Goal: Task Accomplishment & Management: Use online tool/utility

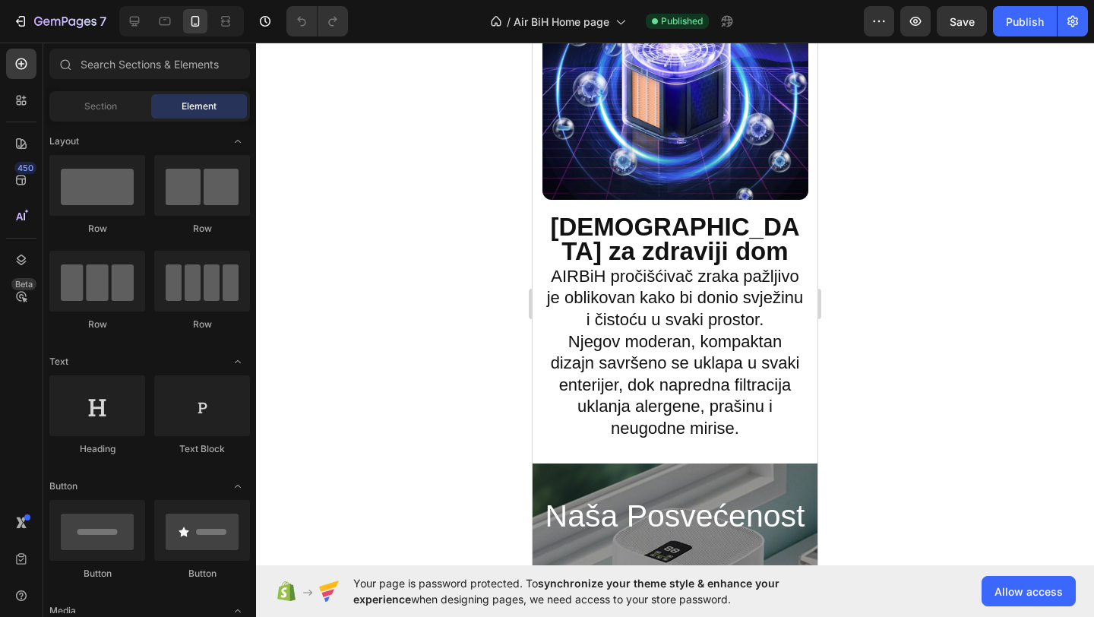
scroll to position [2485, 0]
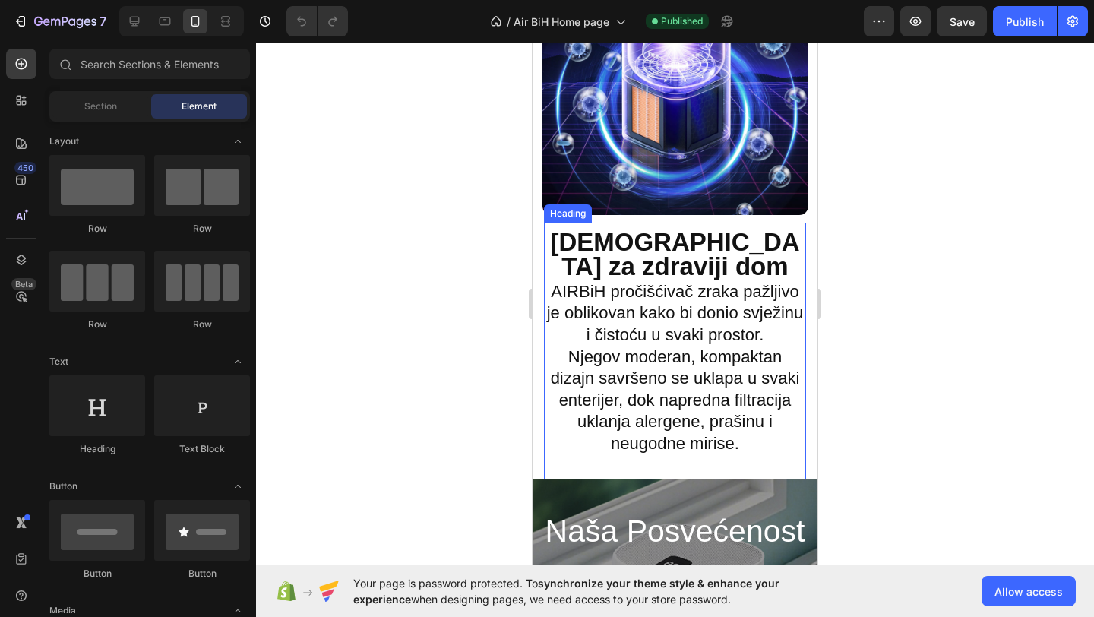
click at [688, 340] on h2 "Dizajniran za zdraviji dom AIRBiH pročišćivač zraka pažljivo je oblikovan kako …" at bounding box center [675, 343] width 262 height 226
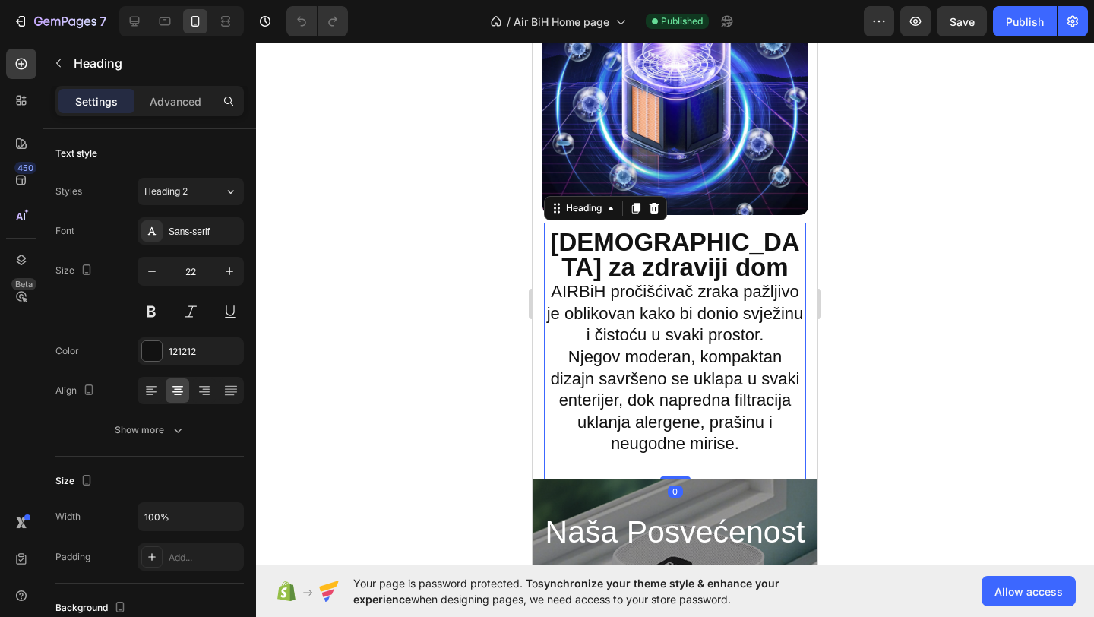
click at [560, 291] on h2 "Dizajniran za zdraviji dom AIRBiH pročišćivač zraka pažljivo je oblikovan kako …" at bounding box center [675, 343] width 262 height 226
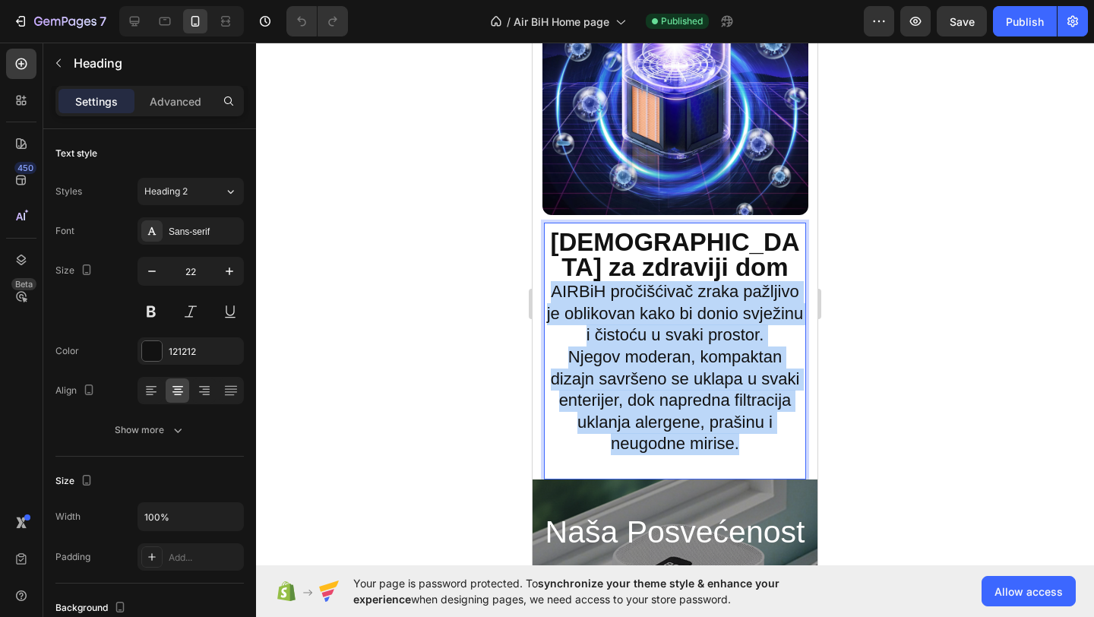
drag, startPoint x: 552, startPoint y: 289, endPoint x: 762, endPoint y: 438, distance: 256.8
click at [762, 438] on p "Dizajniran za zdraviji dom AIRBiH pročišćivač zraka pažljivo je oblikovan kako …" at bounding box center [675, 343] width 259 height 223
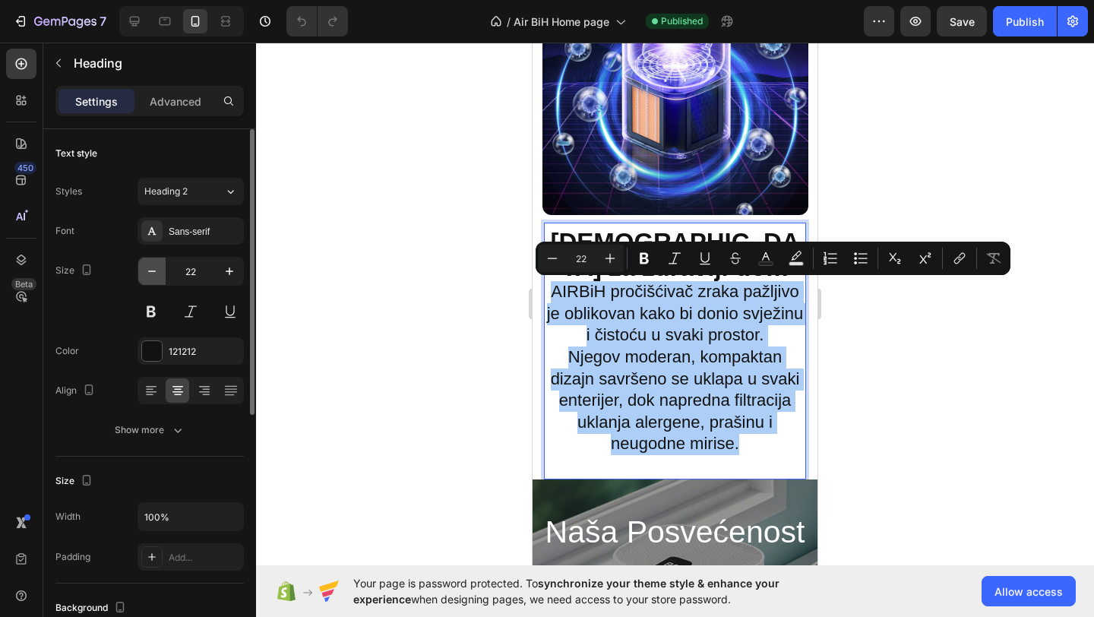
click at [159, 274] on icon "button" at bounding box center [151, 271] width 15 height 15
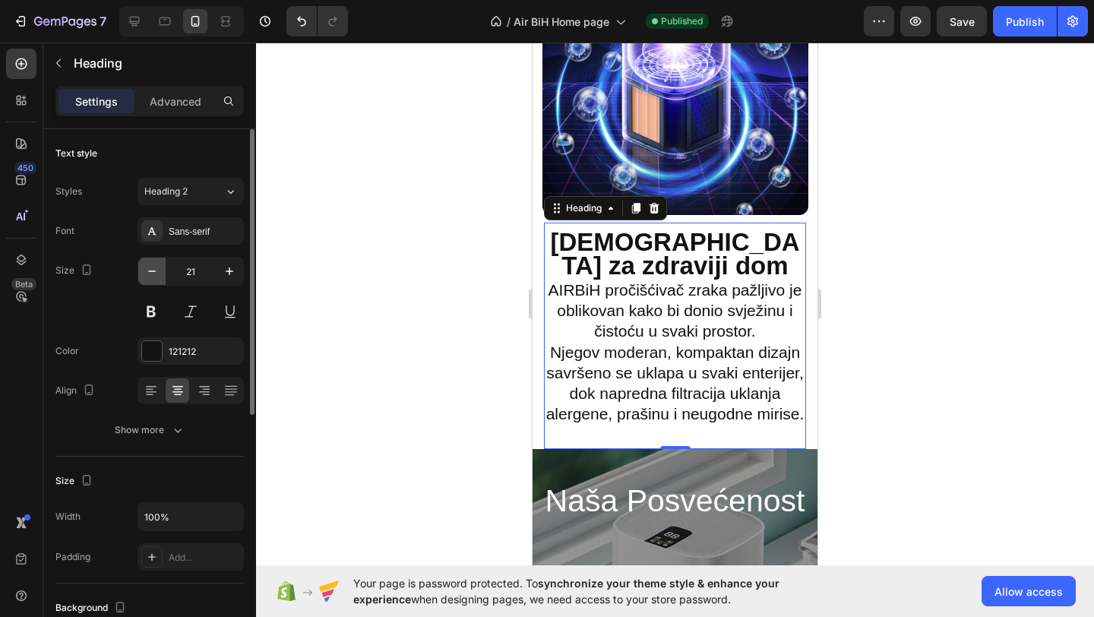
click at [157, 274] on icon "button" at bounding box center [151, 271] width 15 height 15
type input "20"
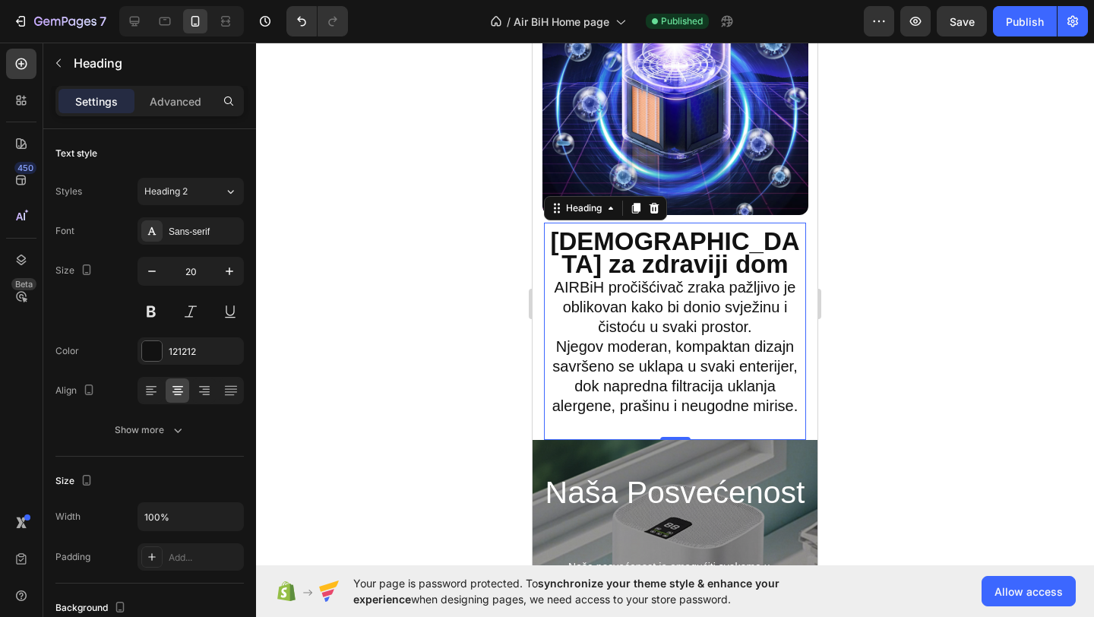
click at [325, 307] on div at bounding box center [675, 330] width 838 height 574
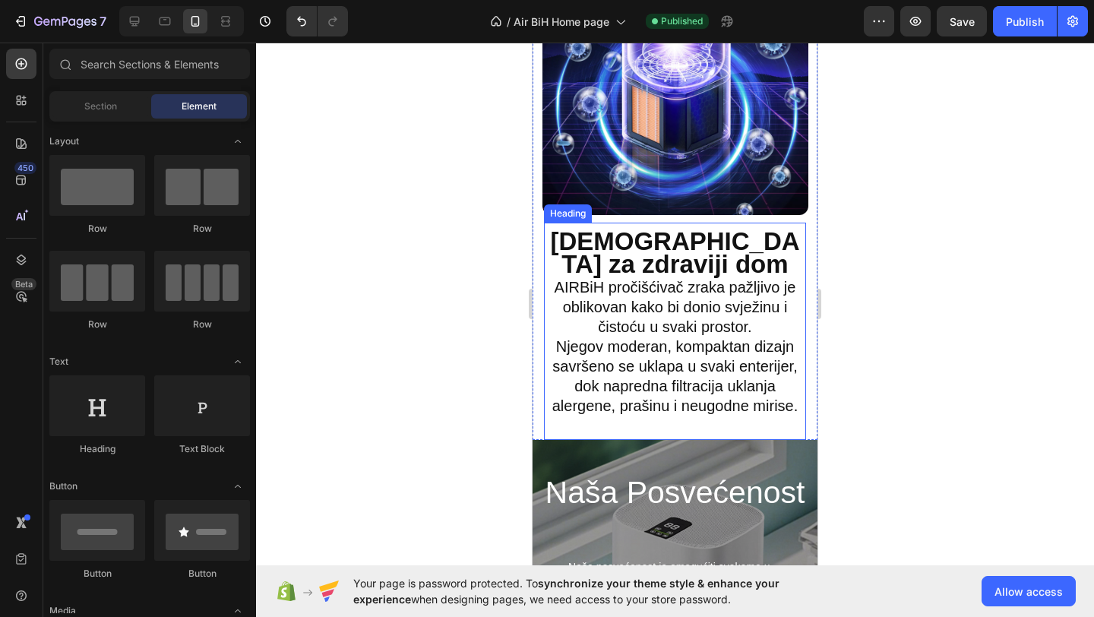
click at [704, 262] on p "⁠⁠⁠⁠⁠⁠⁠ Dizajniran za zdraviji dom AIRBiH pročišćivač zraka pažljivo je oblikov…" at bounding box center [675, 324] width 259 height 184
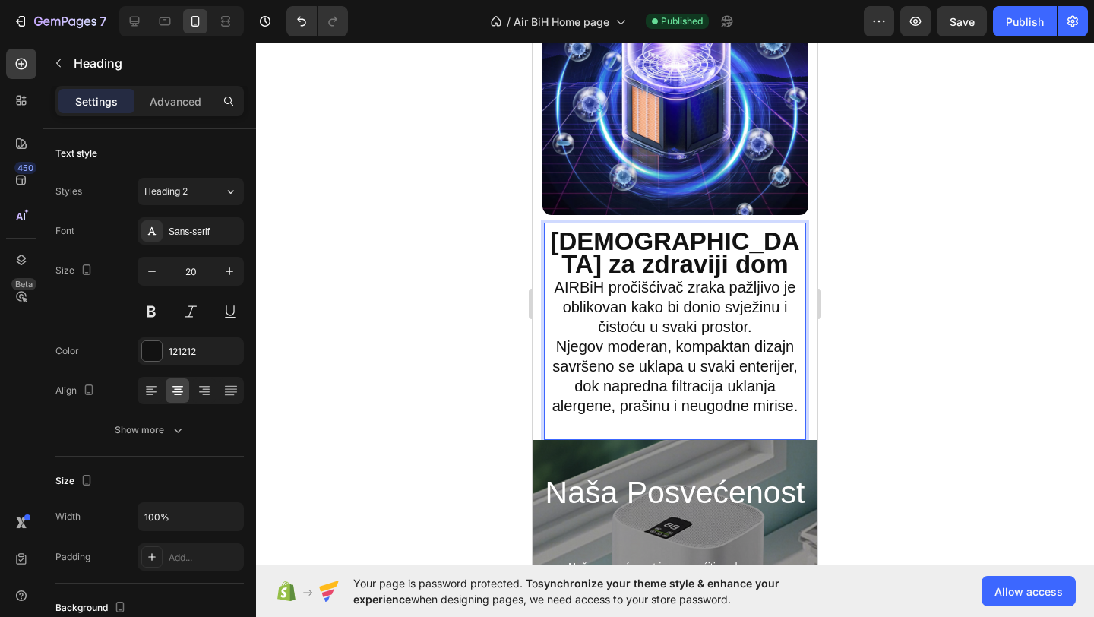
click at [707, 266] on p "Dizajniran za zdraviji dom AIRBiH pročišćivač zraka pažljivo je oblikovan kako …" at bounding box center [675, 324] width 259 height 184
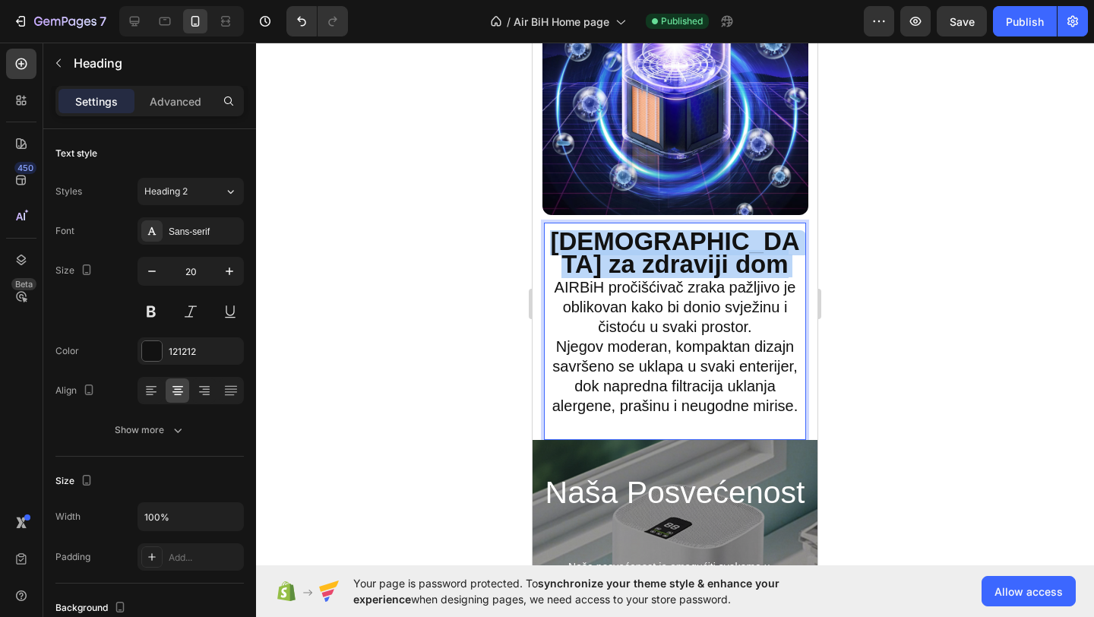
drag, startPoint x: 707, startPoint y: 266, endPoint x: 557, endPoint y: 242, distance: 151.5
click at [557, 242] on p "Dizajniran za zdraviji dom AIRBiH pročišćivač zraka pažljivo je oblikovan kako …" at bounding box center [675, 324] width 259 height 184
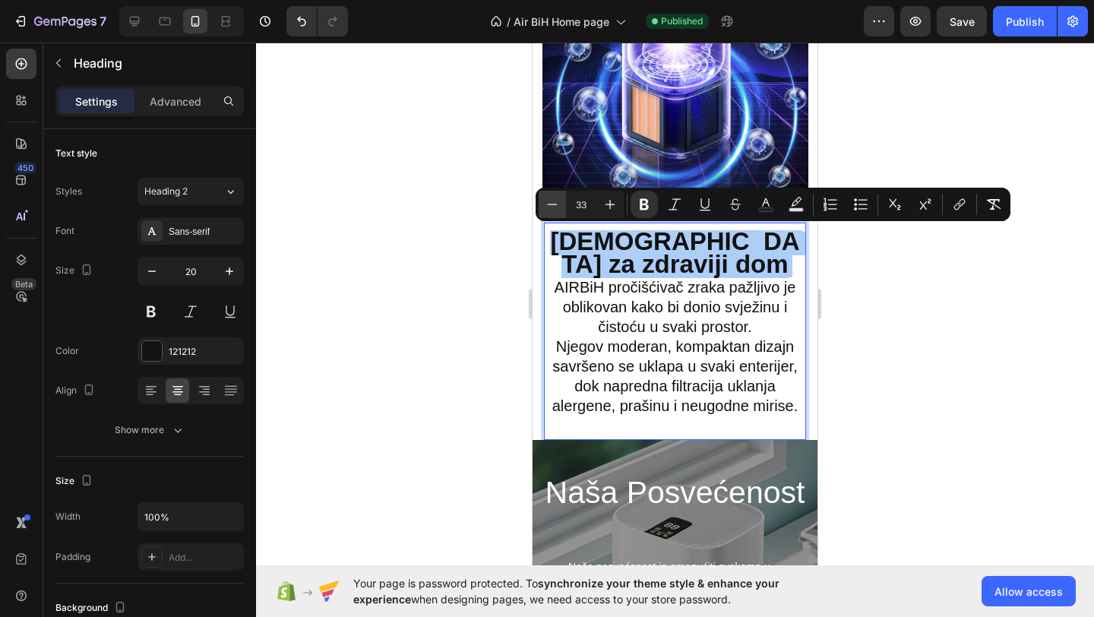
click at [546, 206] on icon "Editor contextual toolbar" at bounding box center [552, 204] width 15 height 15
type input "31"
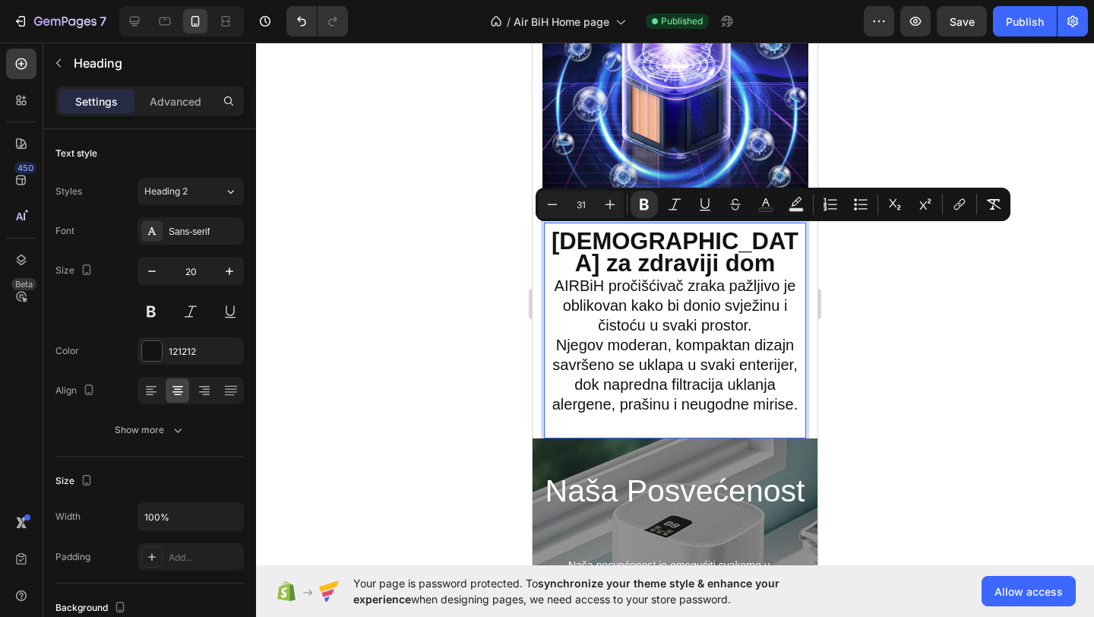
click at [500, 224] on div at bounding box center [675, 330] width 838 height 574
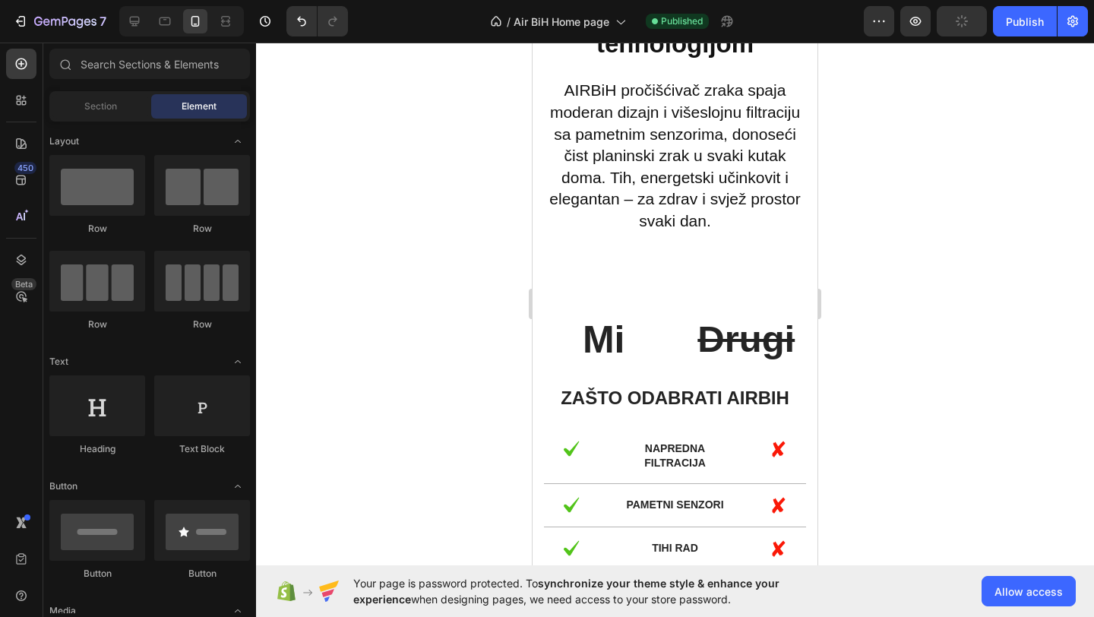
scroll to position [1602, 0]
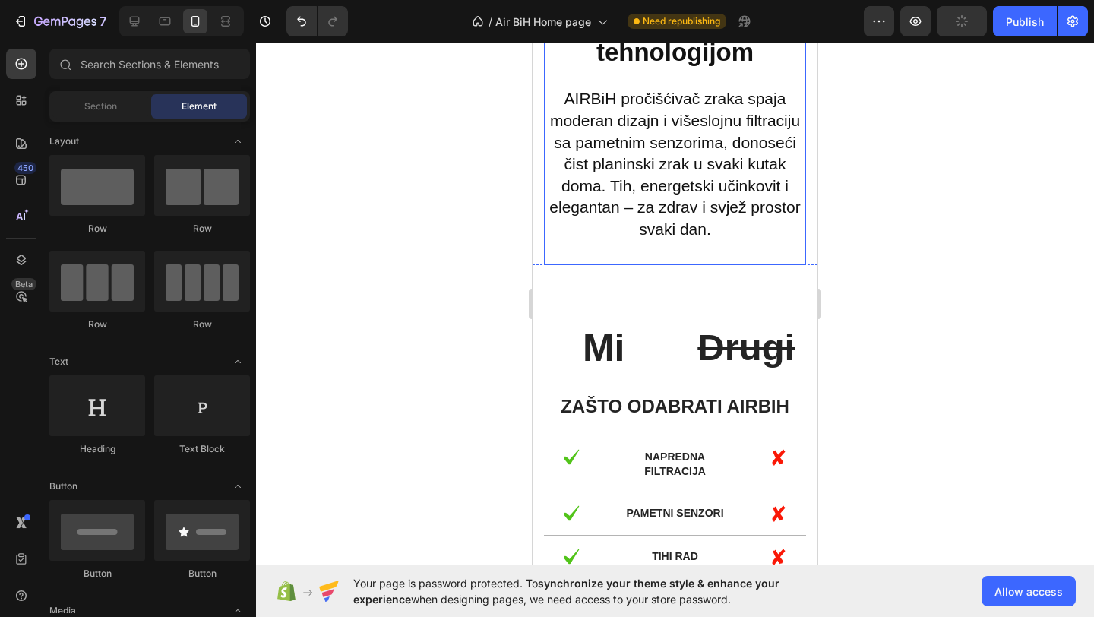
click at [694, 201] on span "AIRBiH pročišćivač zraka spaja moderan dizajn i višeslojnu filtraciju sa pametn…" at bounding box center [674, 164] width 251 height 148
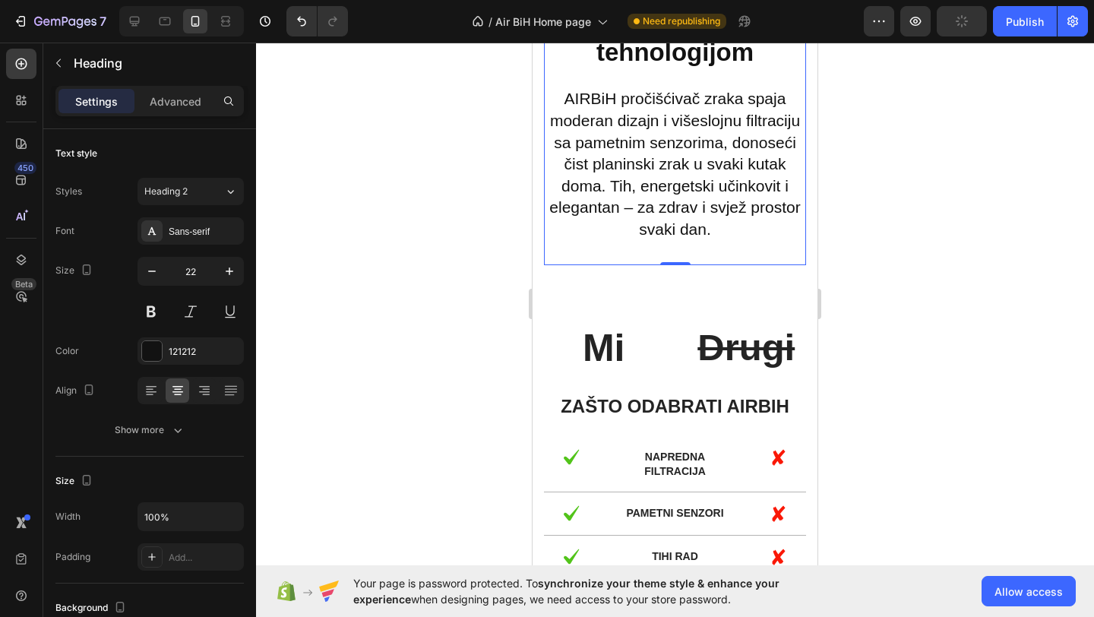
click at [719, 226] on h2 "Opremljen vrhunskom tehnologijom AIRBiH pročišćivač zraka spaja moderan dizajn …" at bounding box center [675, 117] width 262 height 252
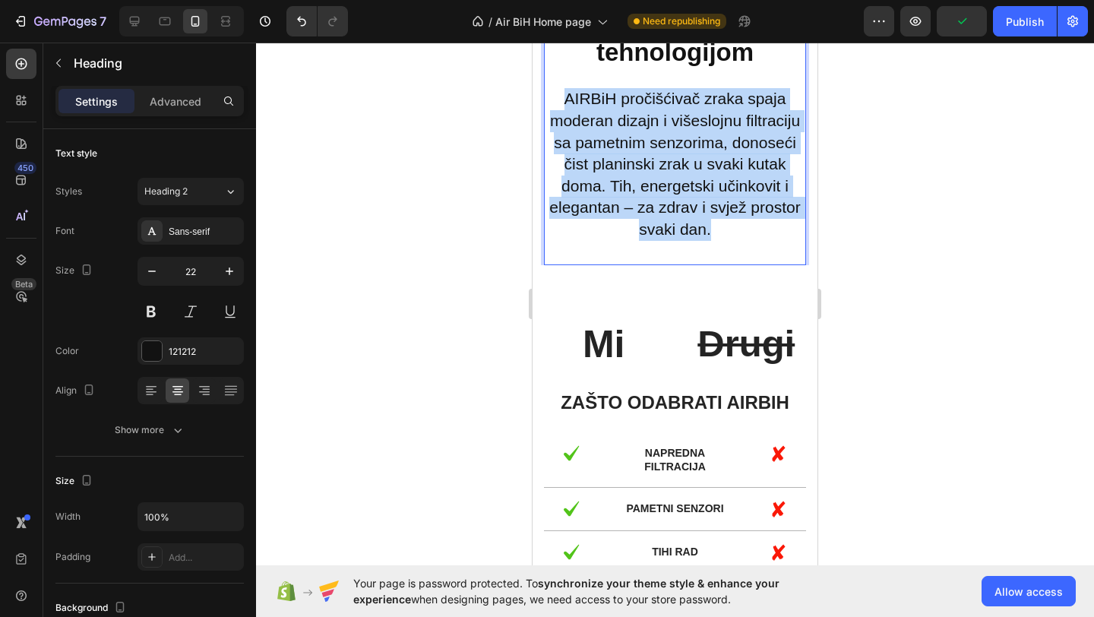
drag, startPoint x: 726, startPoint y: 236, endPoint x: 568, endPoint y: 101, distance: 208.1
click at [568, 101] on p "Opremljen vrhunskom tehnologijom AIRBiH pročišćivač zraka spaja moderan dizajn …" at bounding box center [675, 116] width 259 height 248
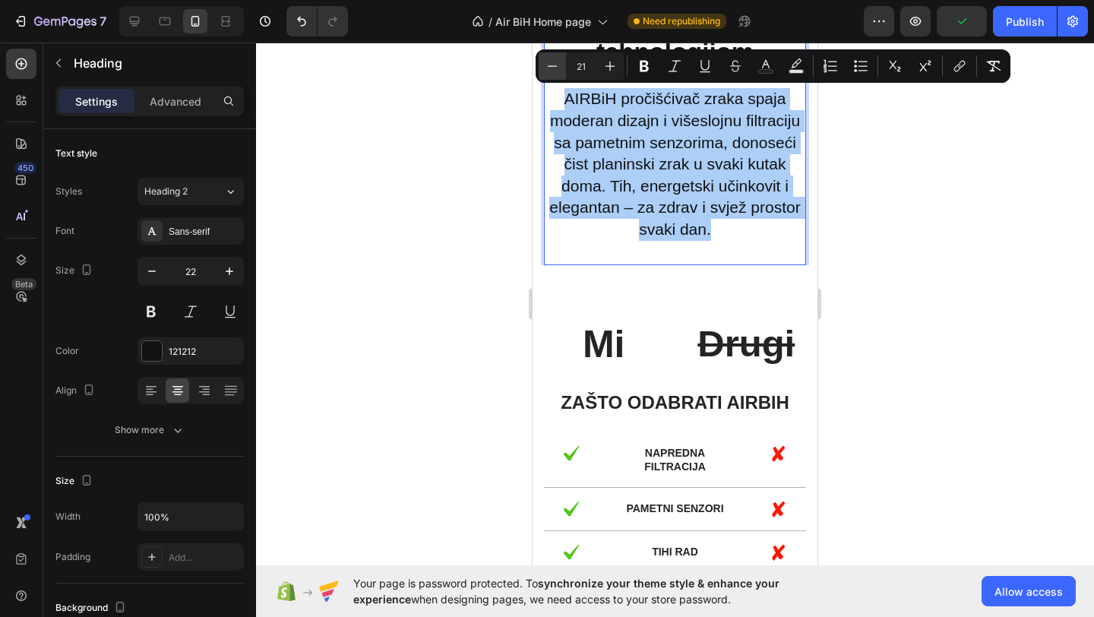
click at [546, 67] on icon "Editor contextual toolbar" at bounding box center [552, 66] width 15 height 15
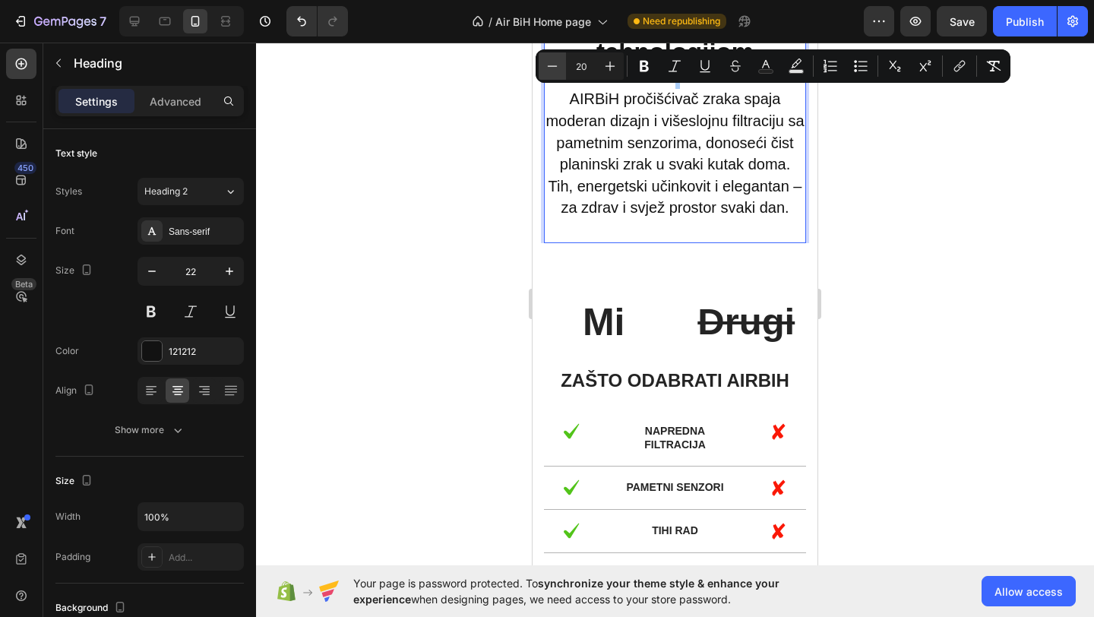
click at [546, 67] on icon "Editor contextual toolbar" at bounding box center [552, 66] width 15 height 15
type input "19"
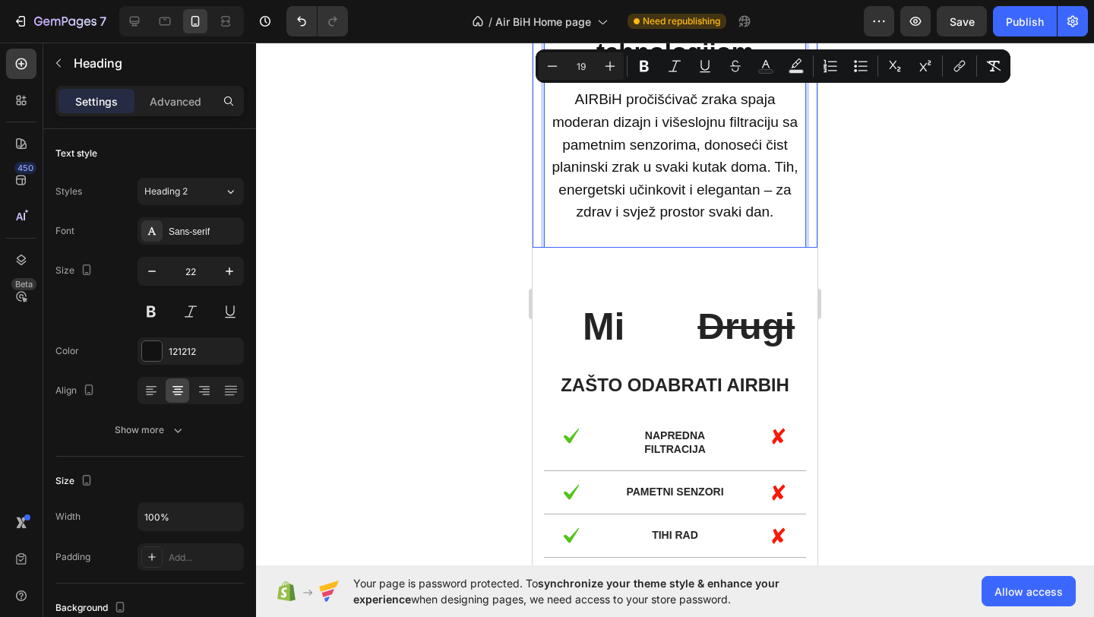
click at [491, 163] on div at bounding box center [675, 330] width 838 height 574
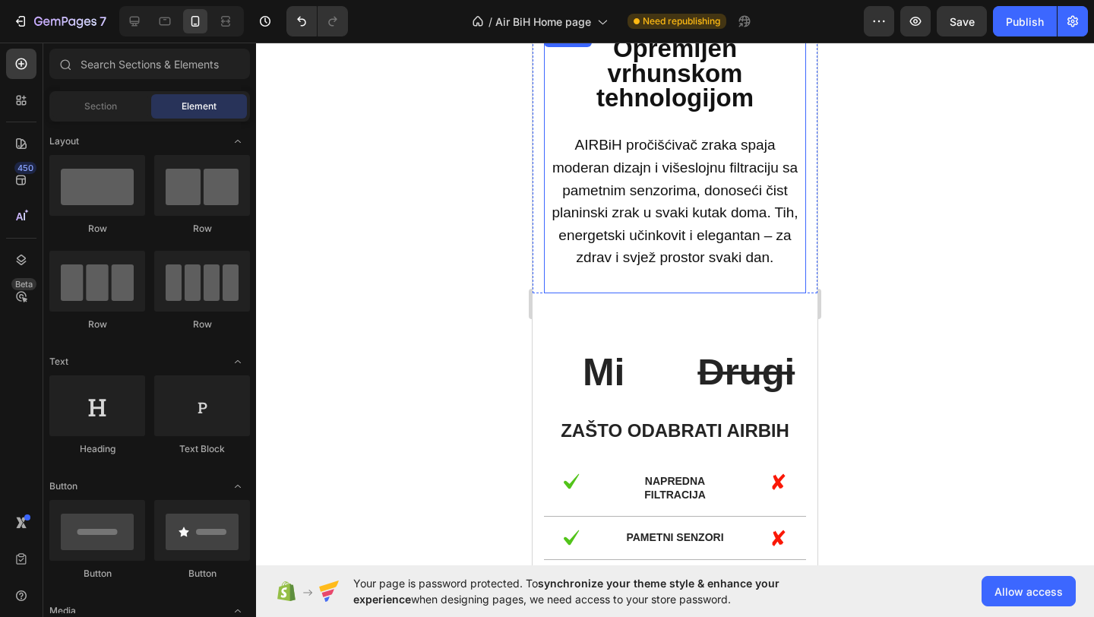
scroll to position [1538, 0]
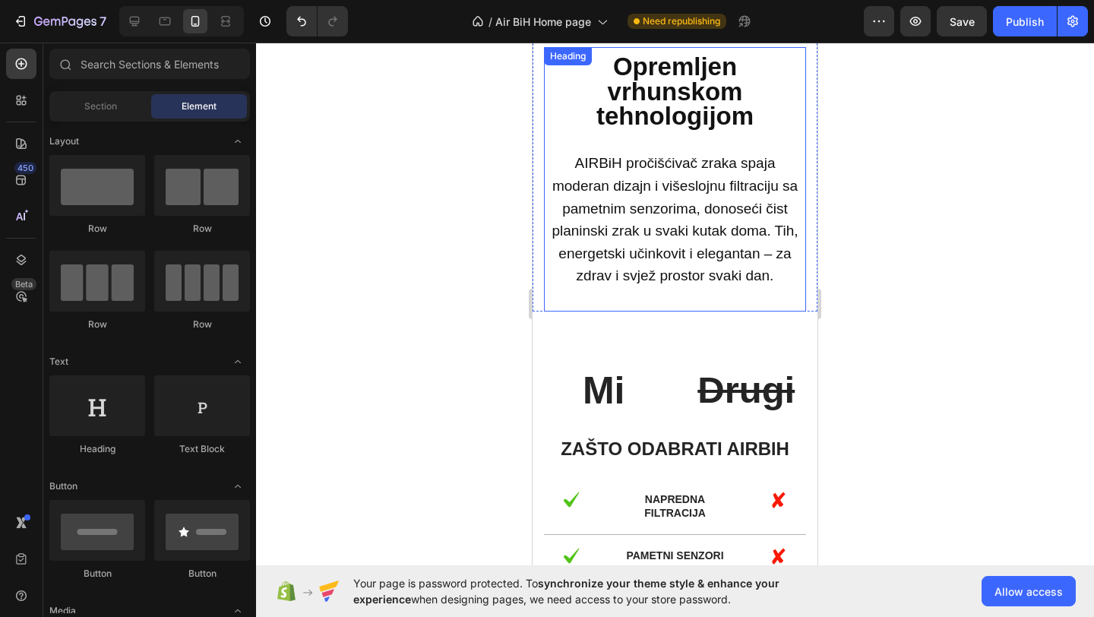
click at [755, 122] on p "⁠⁠⁠⁠⁠⁠⁠ Opremljen vrhunskom tehnologijom AIRBiH pročišćivač zraka spaja moderan…" at bounding box center [675, 171] width 259 height 231
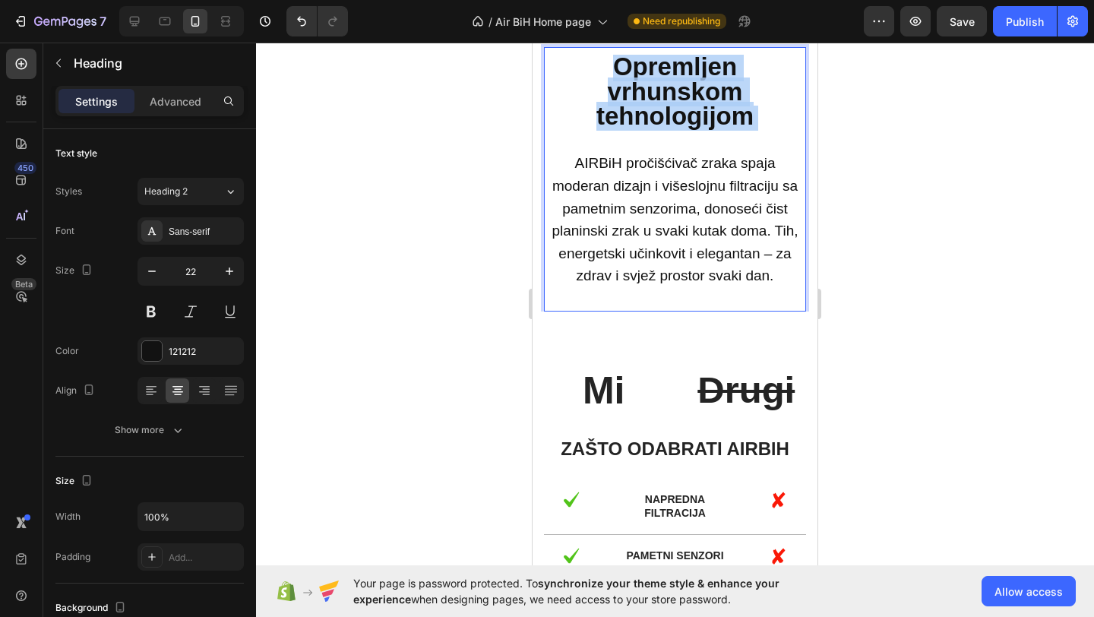
drag, startPoint x: 755, startPoint y: 121, endPoint x: 713, endPoint y: 121, distance: 42.6
click at [713, 121] on p "Opremljen vrhunskom tehnologijom AIRBiH pročišćivač zraka spaja moderan dizajn …" at bounding box center [675, 171] width 259 height 231
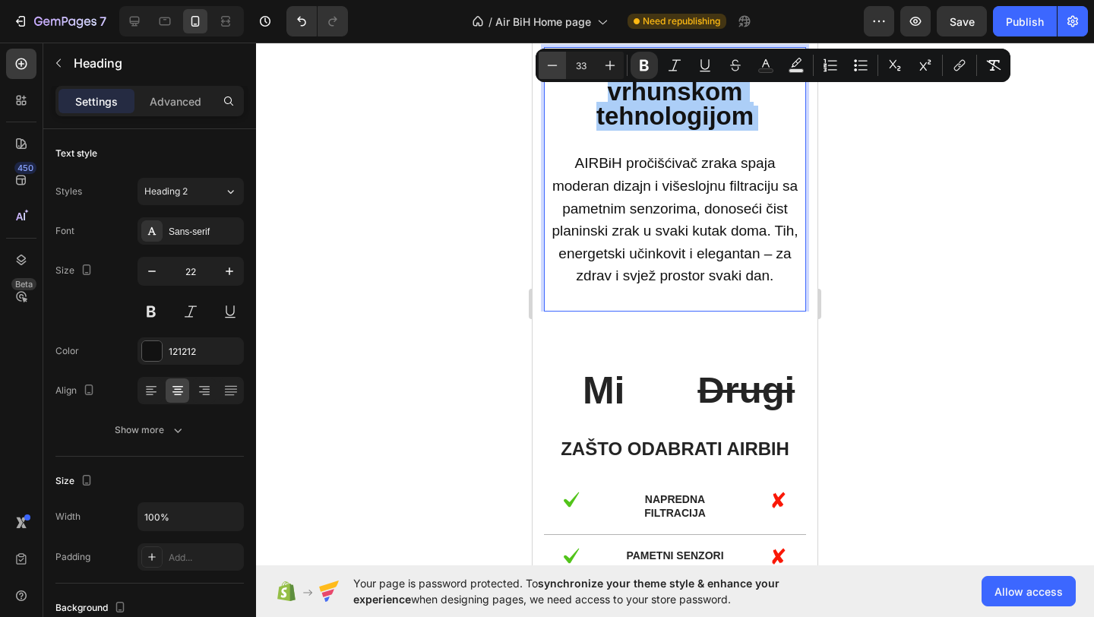
click at [552, 58] on icon "Editor contextual toolbar" at bounding box center [552, 65] width 15 height 15
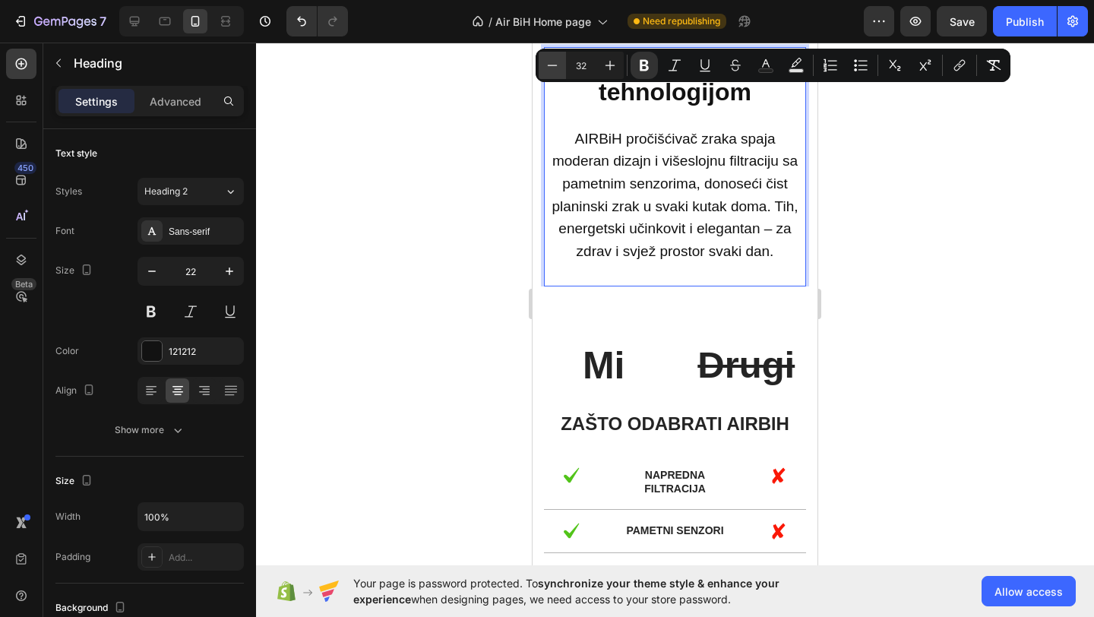
click at [552, 68] on icon "Editor contextual toolbar" at bounding box center [552, 65] width 15 height 15
type input "31"
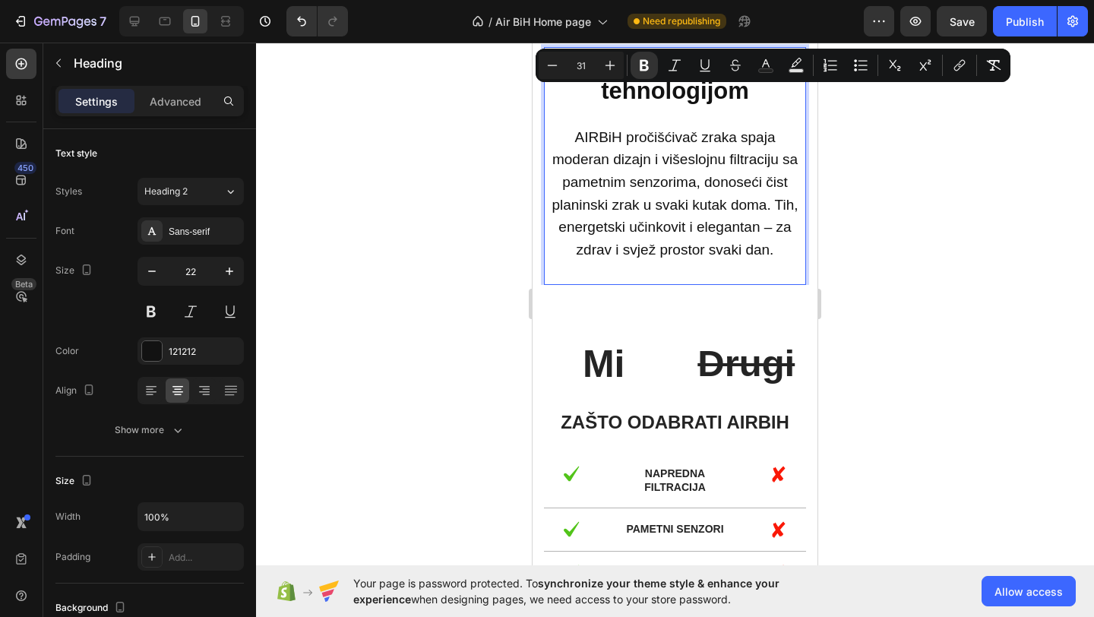
click at [461, 112] on div at bounding box center [675, 330] width 838 height 574
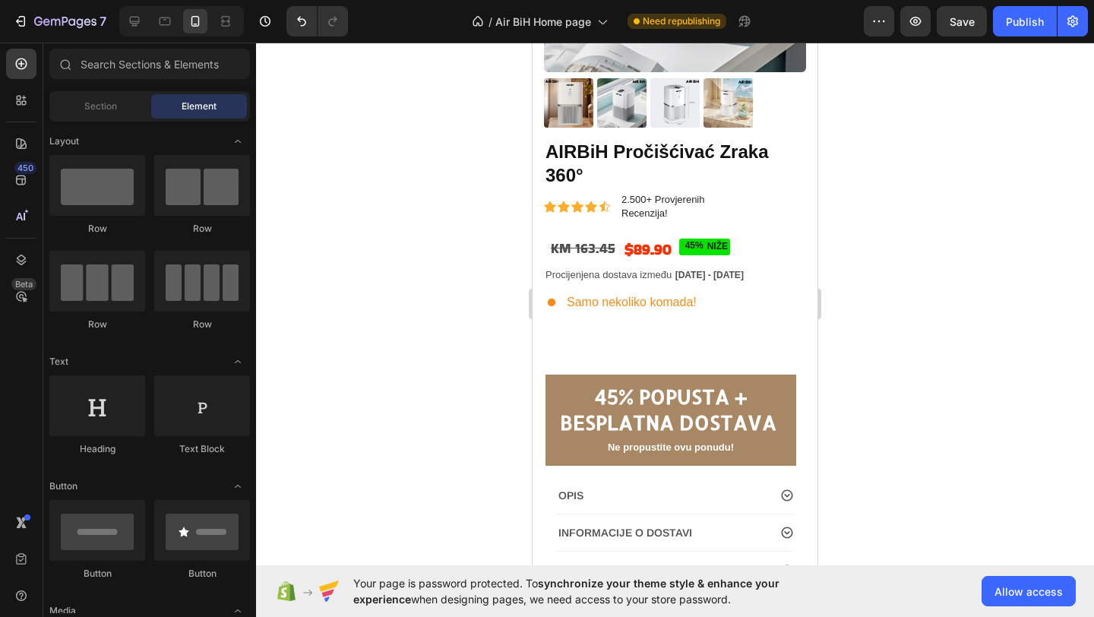
scroll to position [283, 0]
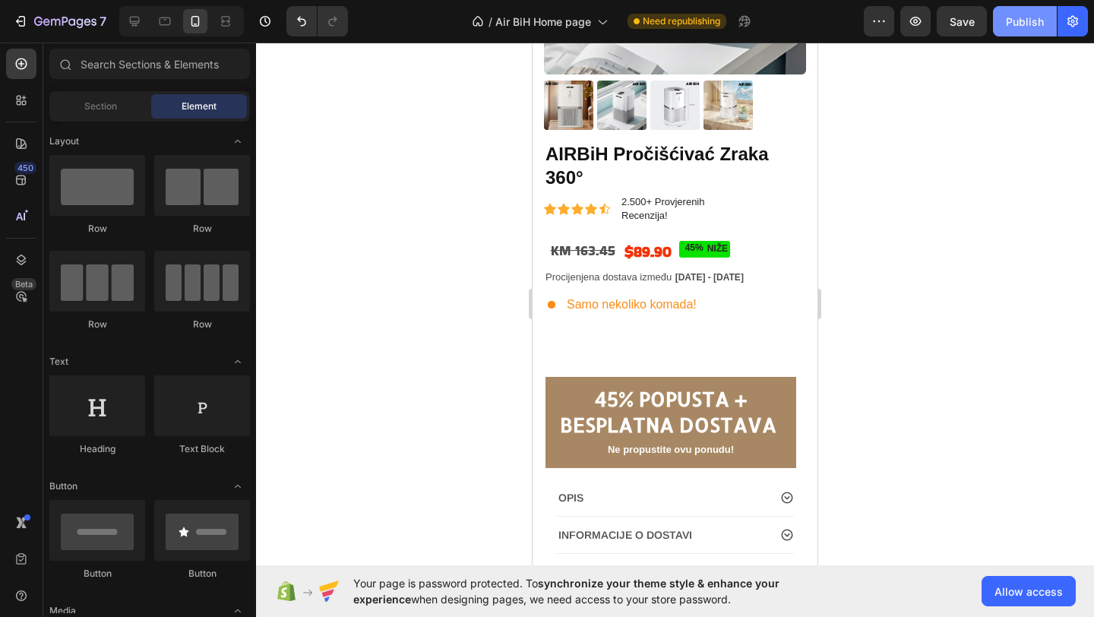
click at [1019, 30] on button "Publish" at bounding box center [1025, 21] width 64 height 30
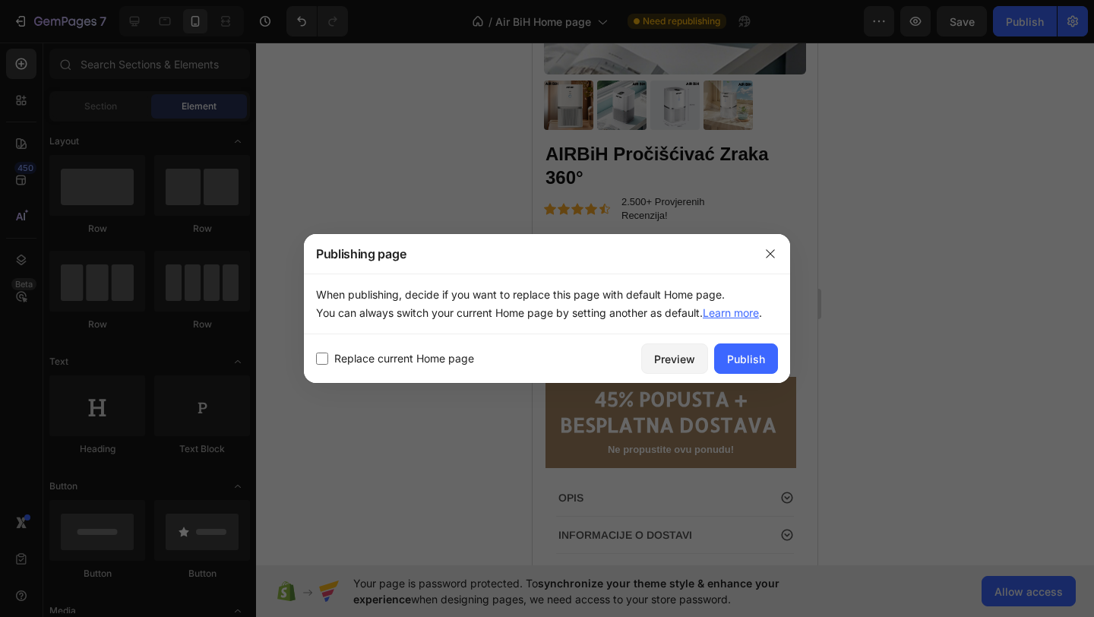
click at [325, 362] on input "checkbox" at bounding box center [322, 359] width 12 height 12
checkbox input "true"
click at [752, 364] on div "Publish" at bounding box center [746, 359] width 38 height 16
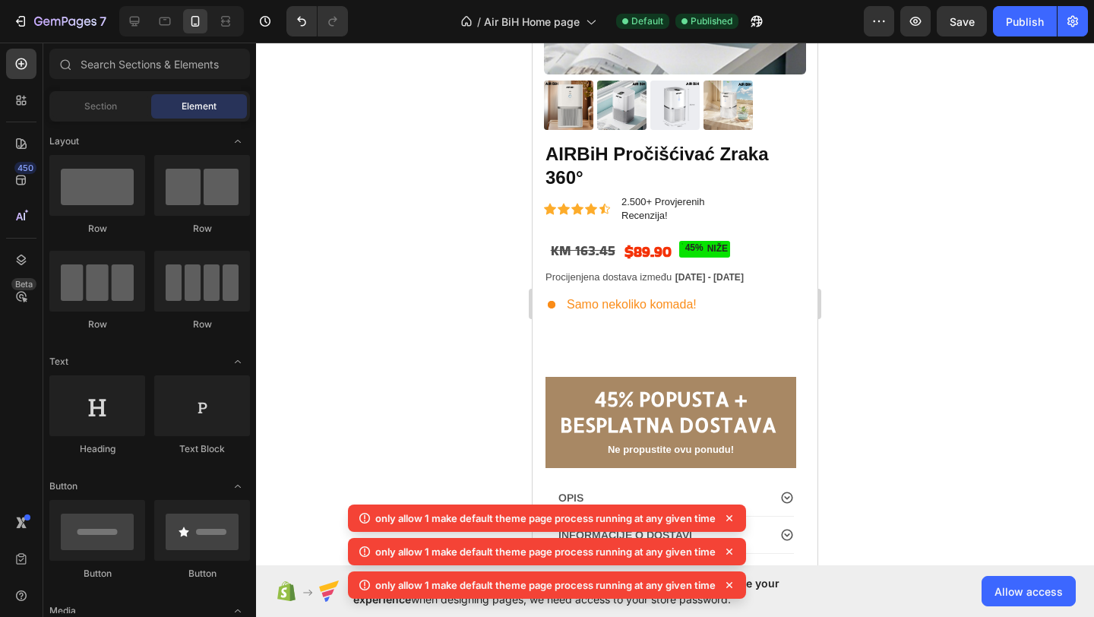
click at [940, 158] on div at bounding box center [675, 330] width 838 height 574
